Goal: Task Accomplishment & Management: Manage account settings

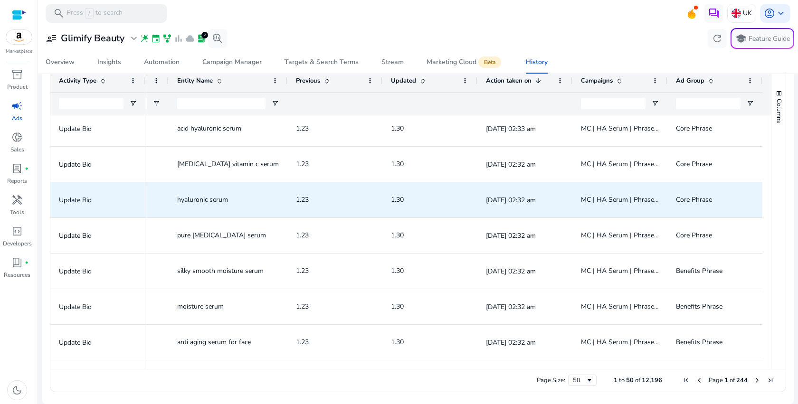
click at [391, 190] on span "1.30" at bounding box center [430, 199] width 78 height 19
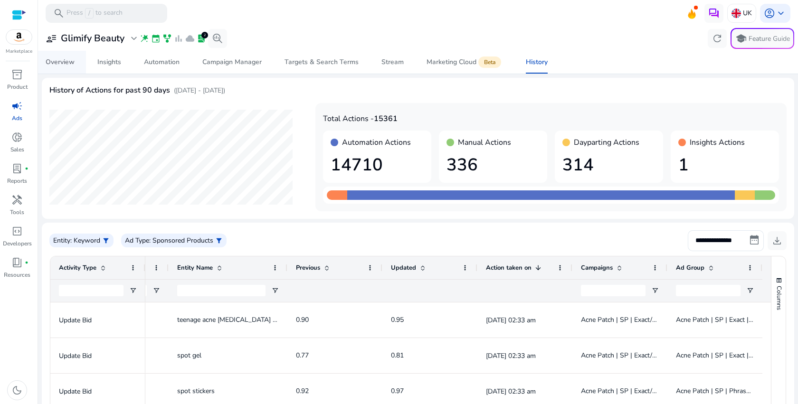
click at [61, 66] on div "Overview" at bounding box center [60, 62] width 29 height 7
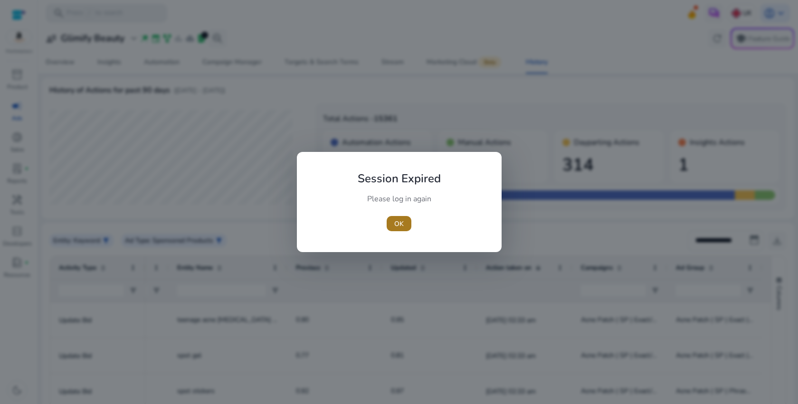
click at [401, 231] on span "button" at bounding box center [399, 223] width 25 height 23
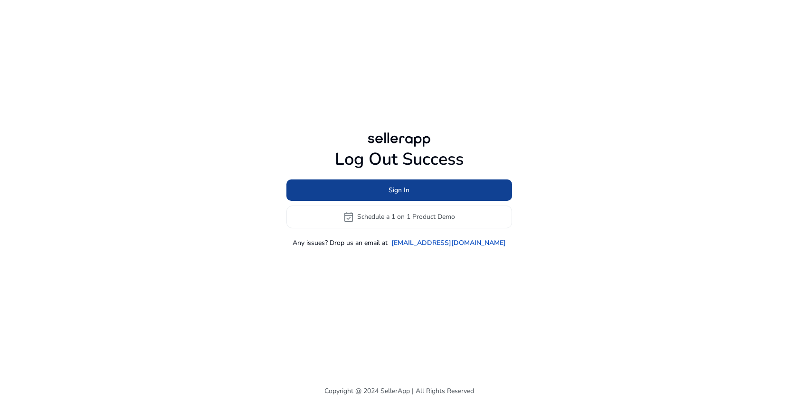
click at [399, 187] on span "Sign In" at bounding box center [399, 190] width 21 height 10
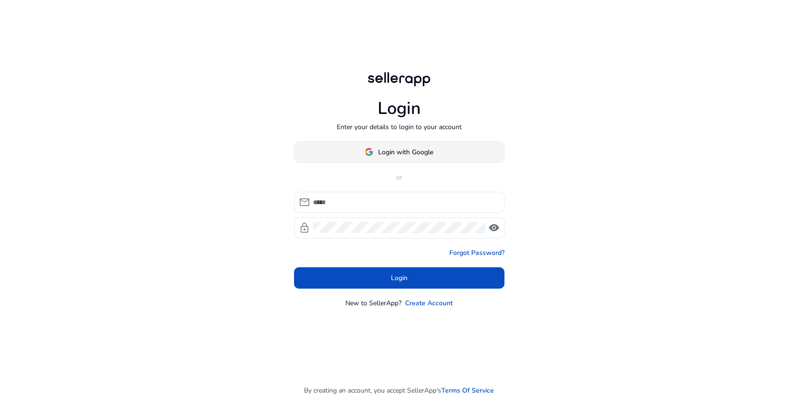
click at [422, 153] on span "Login with Google" at bounding box center [405, 152] width 55 height 10
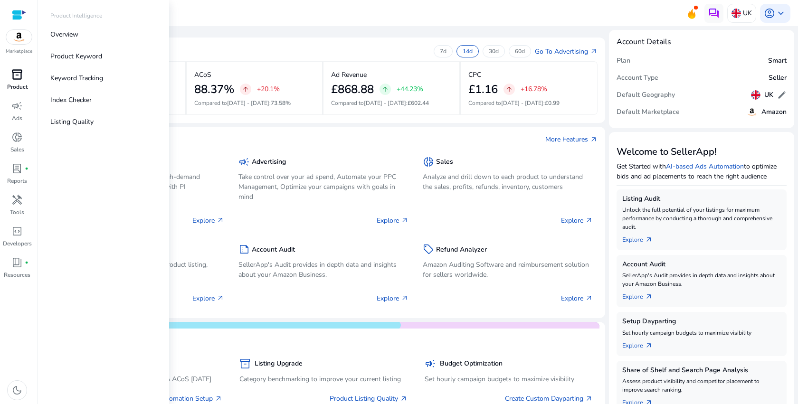
click at [23, 77] on div "inventory_2" at bounding box center [17, 74] width 27 height 15
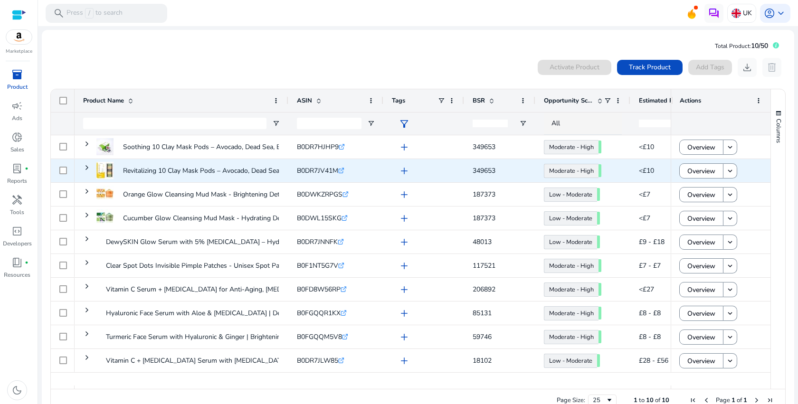
scroll to position [20, 0]
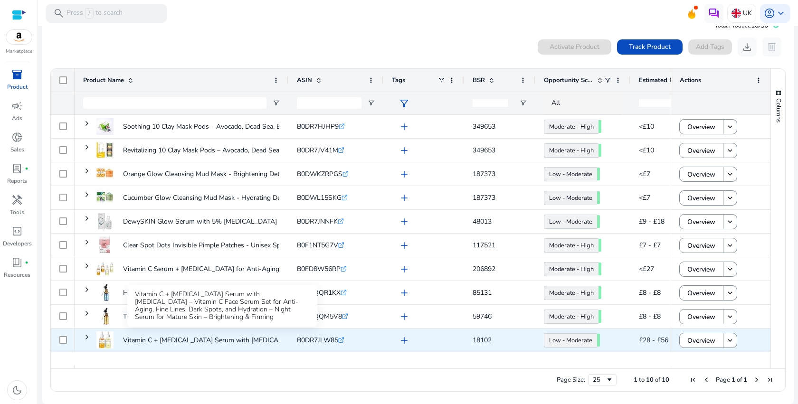
click at [247, 337] on p "Vitamin C + Retinol Serum with Hyaluronic Acid – Vitamin C Face..." at bounding box center [241, 340] width 237 height 19
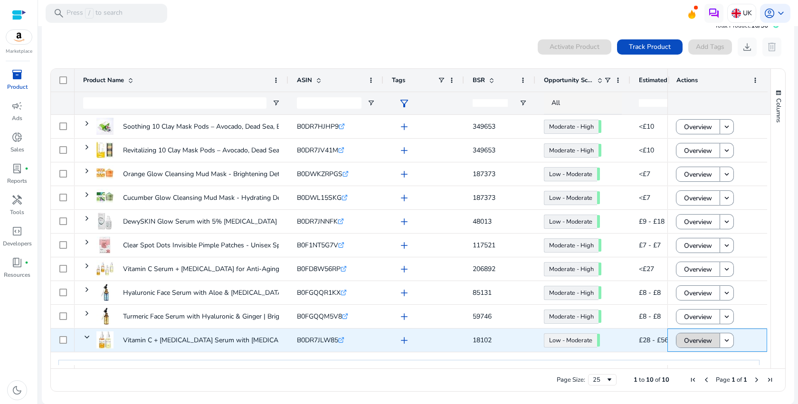
click at [684, 339] on span "Overview" at bounding box center [698, 340] width 28 height 19
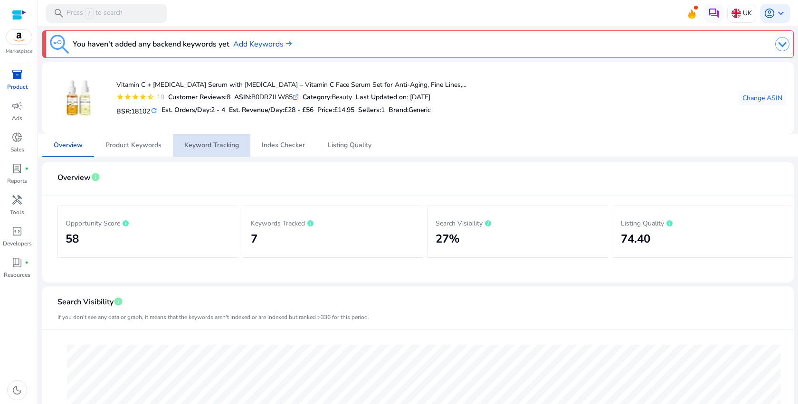
click at [202, 142] on span "Keyword Tracking" at bounding box center [211, 145] width 55 height 7
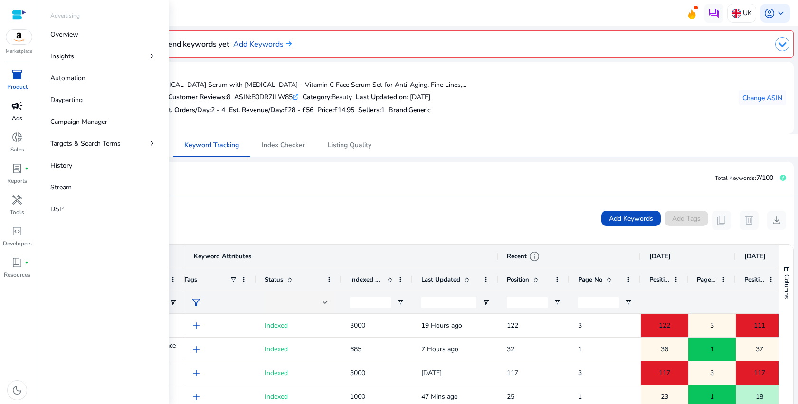
click at [9, 111] on div "campaign" at bounding box center [17, 105] width 27 height 15
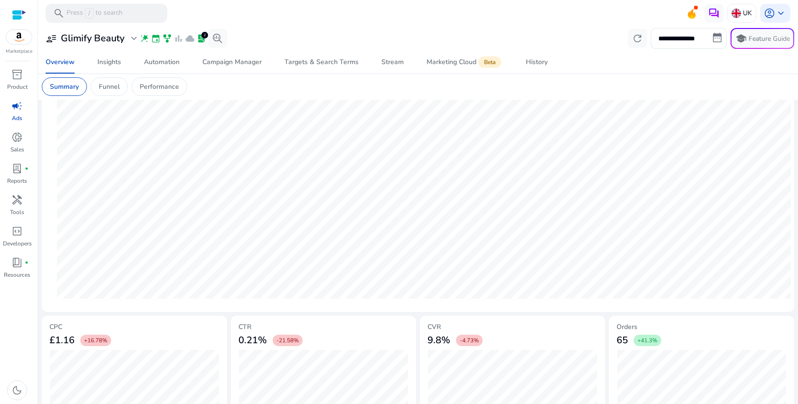
scroll to position [38, 0]
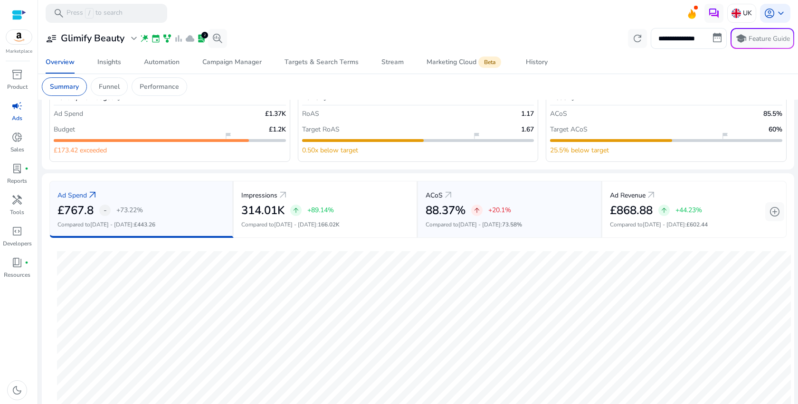
click at [435, 214] on h2 "88.37%" at bounding box center [446, 211] width 40 height 14
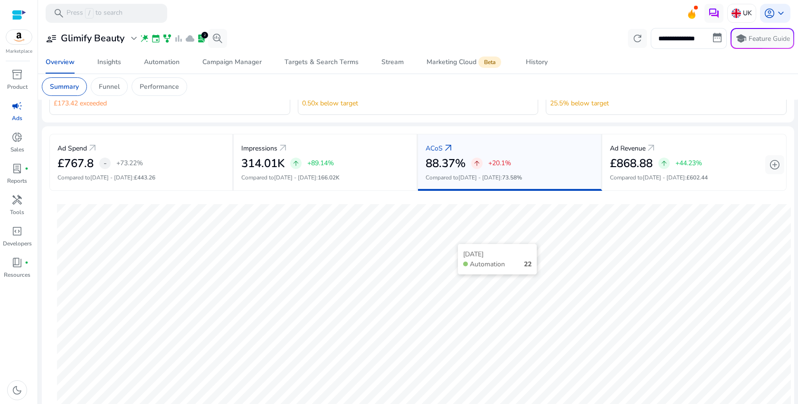
scroll to position [99, 0]
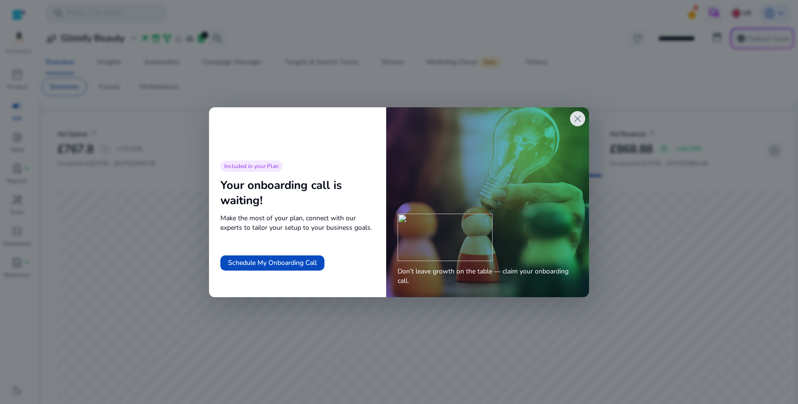
click at [573, 119] on span "close" at bounding box center [577, 118] width 11 height 11
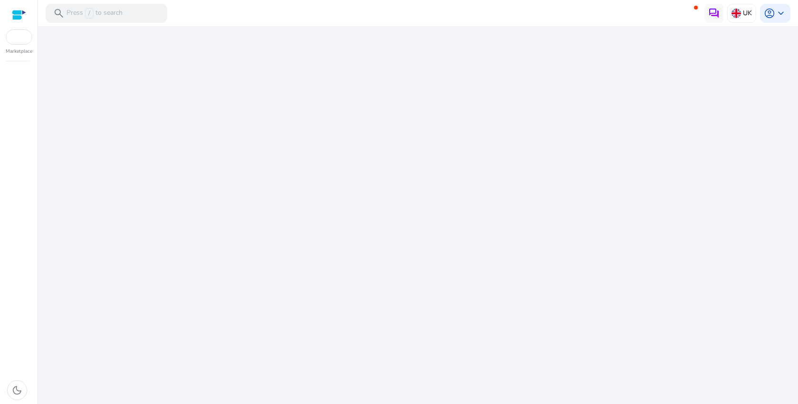
click at [471, 153] on div "We are getting things ready for you..." at bounding box center [418, 215] width 752 height 378
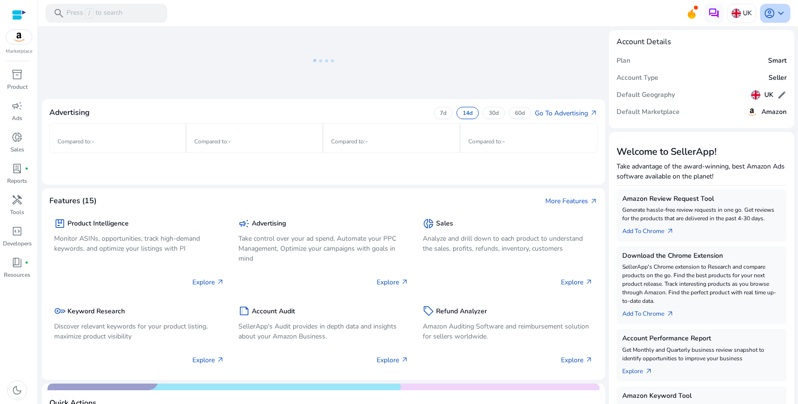
click at [778, 13] on span "keyboard_arrow_down" at bounding box center [780, 13] width 11 height 11
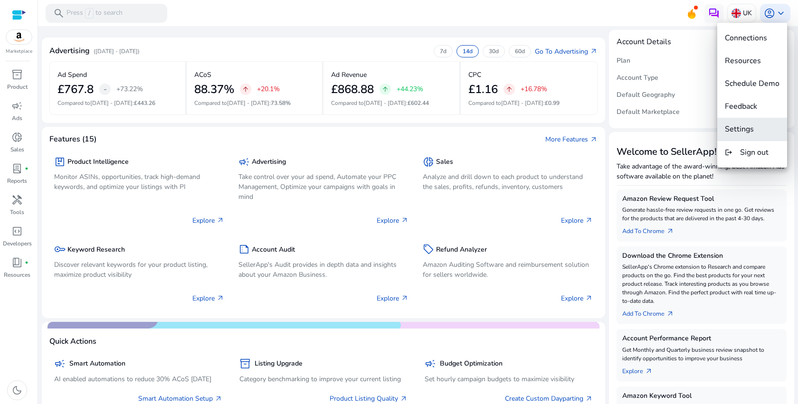
click at [743, 131] on span "Settings" at bounding box center [739, 129] width 29 height 10
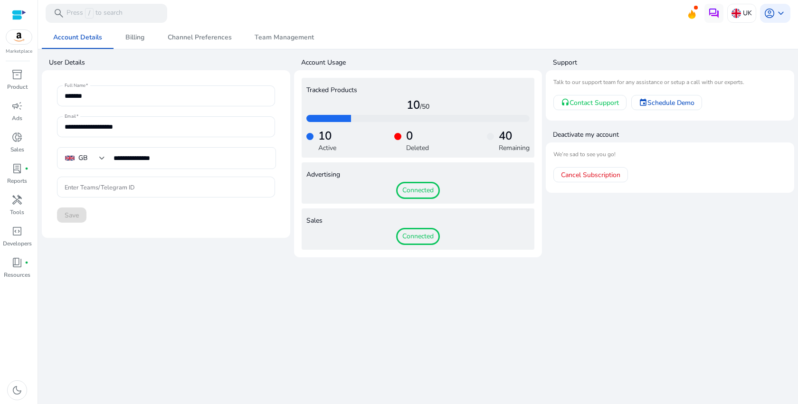
click at [425, 190] on span "Connected" at bounding box center [418, 190] width 44 height 17
click at [596, 181] on span at bounding box center [591, 174] width 74 height 23
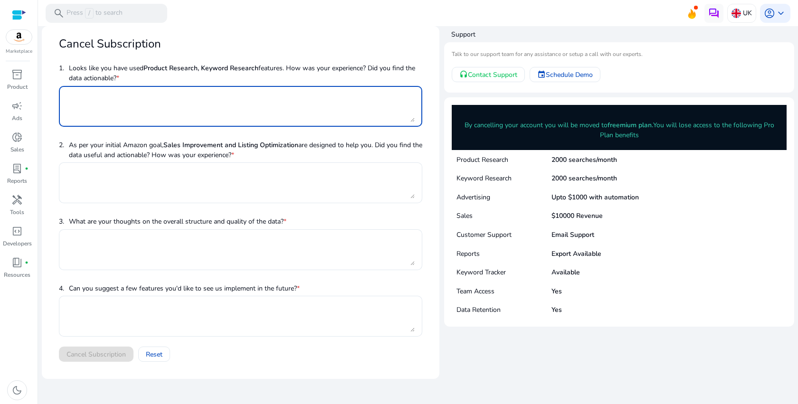
click at [152, 112] on textarea at bounding box center [241, 106] width 348 height 31
type textarea "*********"
click at [157, 213] on span "3. What are your thoughts on the overall structure and quality of the data? *" at bounding box center [240, 221] width 363 height 16
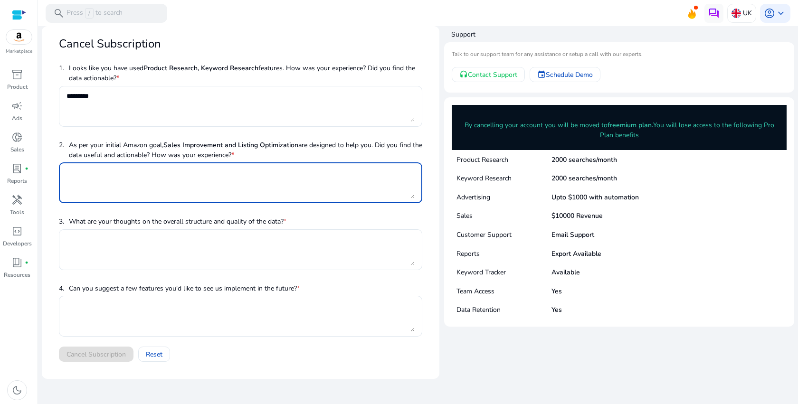
click at [177, 176] on textarea at bounding box center [241, 182] width 348 height 31
type textarea "**********"
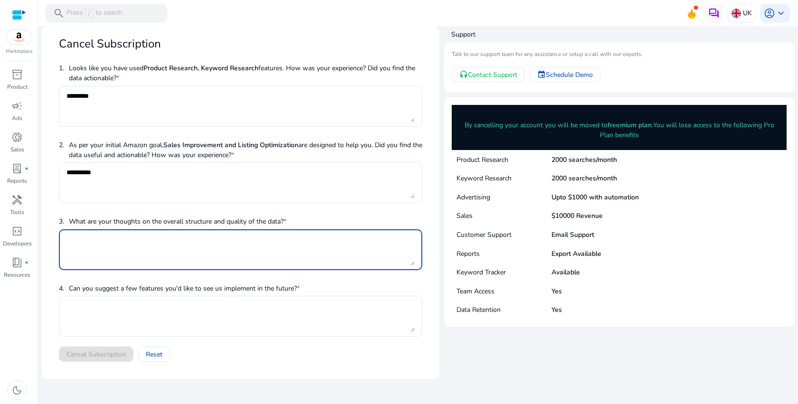
click at [176, 255] on textarea at bounding box center [241, 249] width 348 height 31
click at [239, 257] on textarea at bounding box center [241, 249] width 348 height 31
click at [125, 243] on textarea "**********" at bounding box center [241, 249] width 348 height 31
type textarea "**********"
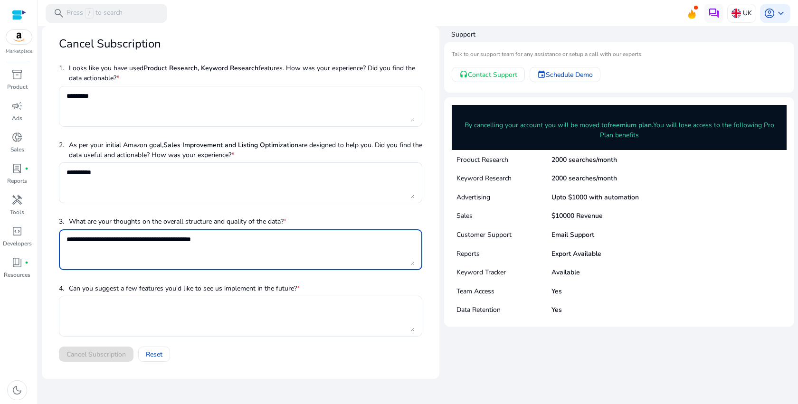
click at [154, 322] on textarea at bounding box center [241, 316] width 348 height 31
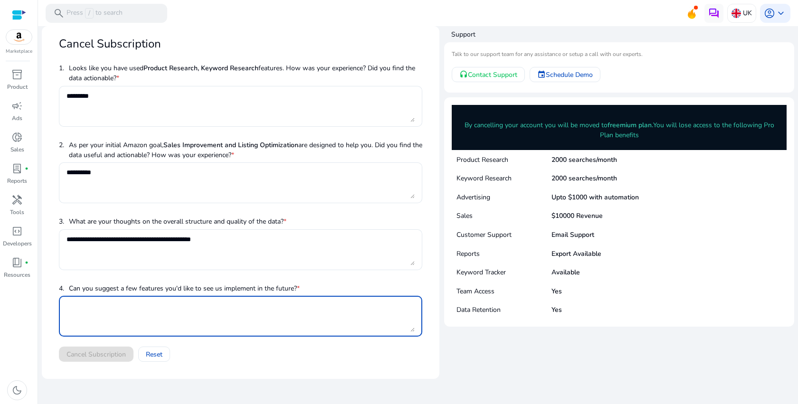
click at [154, 322] on textarea at bounding box center [241, 316] width 348 height 31
type textarea "*"
click at [140, 317] on textarea "***" at bounding box center [241, 316] width 348 height 31
type textarea "***"
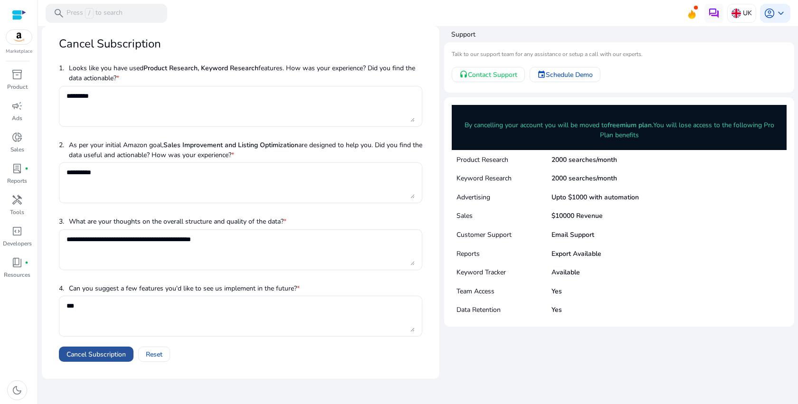
click at [97, 357] on span "Cancel Subscription" at bounding box center [96, 355] width 59 height 10
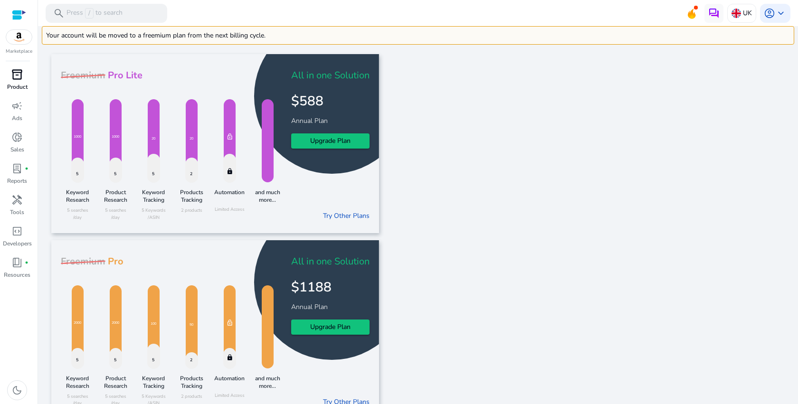
click at [11, 72] on span "inventory_2" at bounding box center [16, 74] width 11 height 11
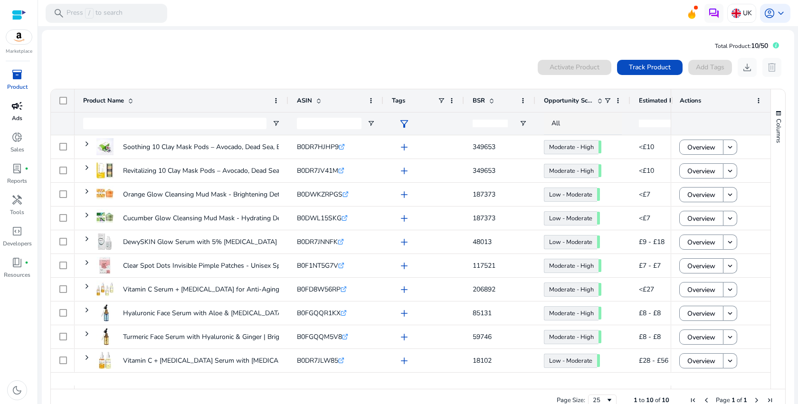
click at [14, 115] on p "Ads" at bounding box center [17, 118] width 10 height 9
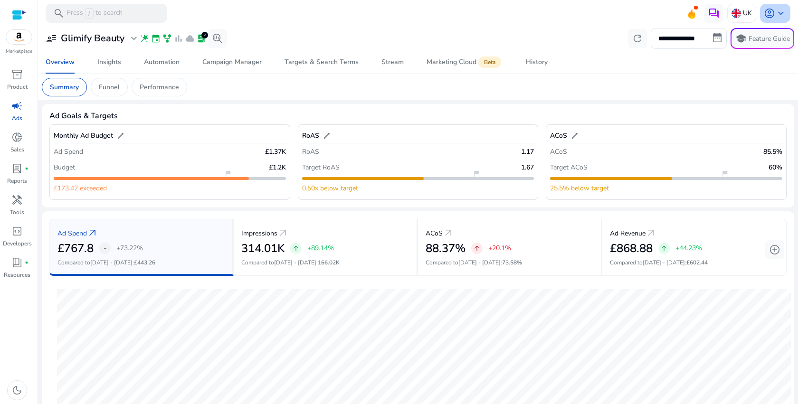
click at [775, 16] on span "keyboard_arrow_down" at bounding box center [780, 13] width 11 height 11
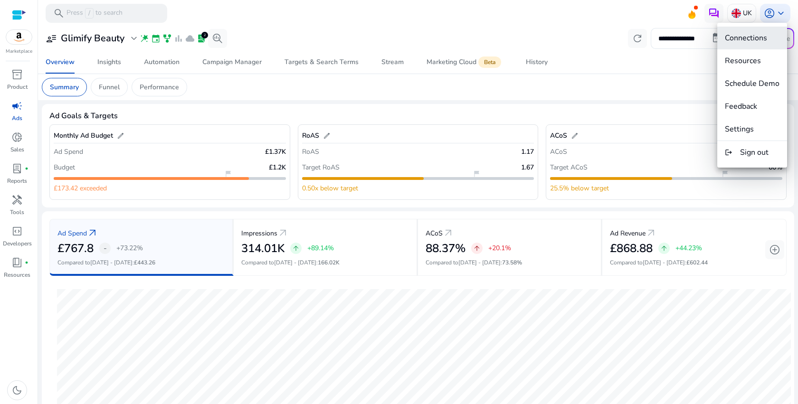
click at [765, 41] on span "Connections" at bounding box center [746, 38] width 42 height 10
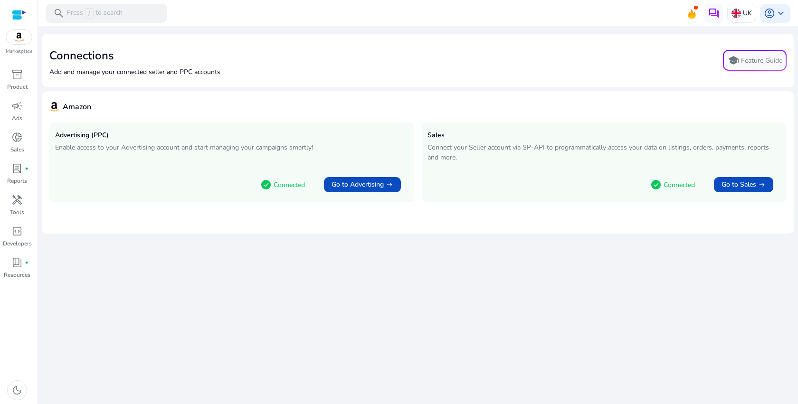
click at [664, 181] on p "Connected" at bounding box center [679, 185] width 31 height 10
click at [371, 189] on button "Go to Advertising arrow_right_alt" at bounding box center [362, 184] width 77 height 15
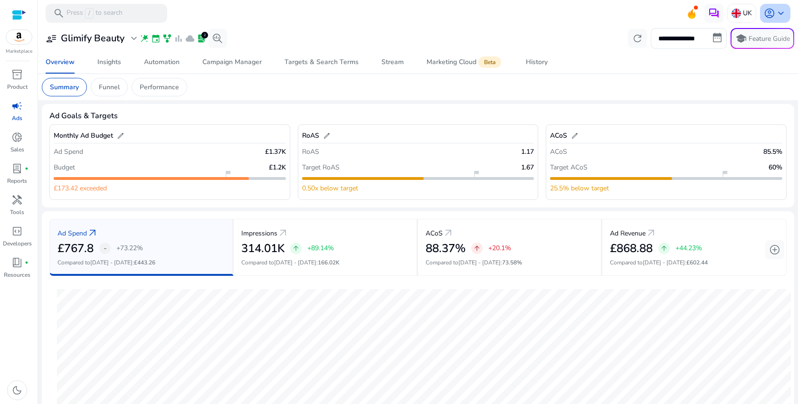
click at [765, 12] on span "account_circle" at bounding box center [769, 13] width 11 height 11
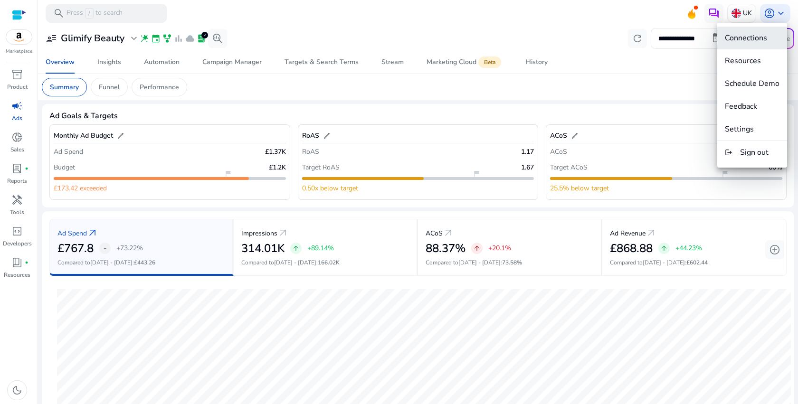
click at [758, 34] on span "Connections" at bounding box center [746, 38] width 42 height 10
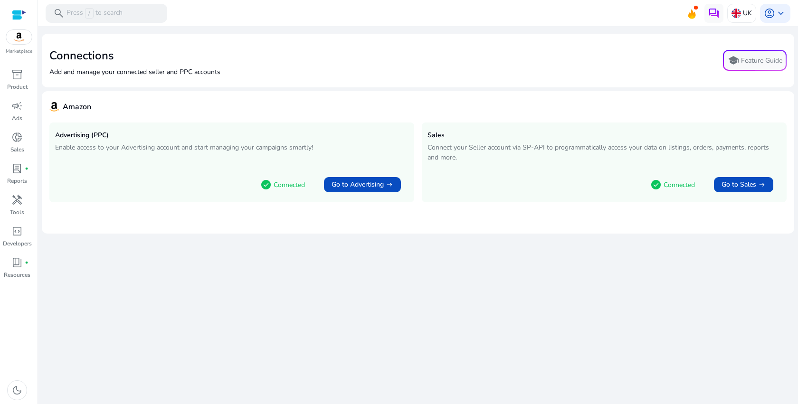
click at [268, 187] on span "check_circle" at bounding box center [265, 184] width 11 height 11
